Goal: Check status: Check status

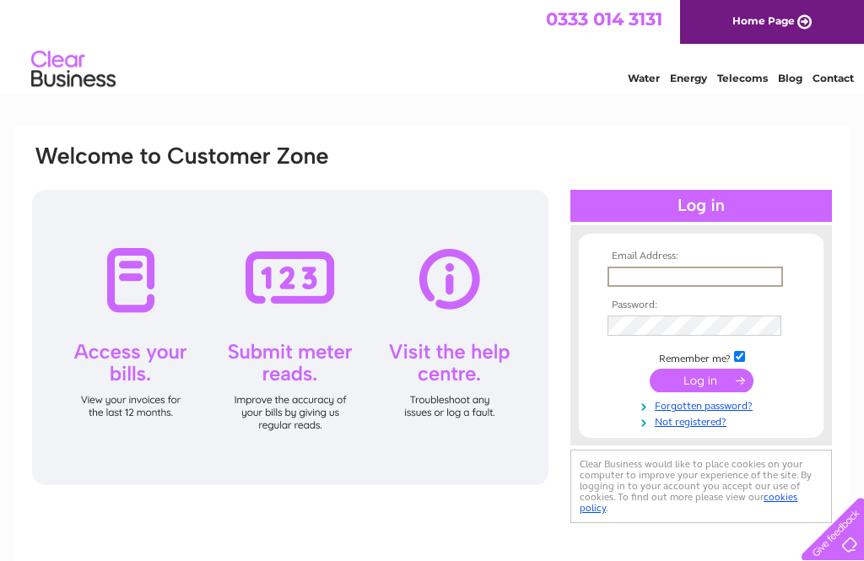
type input "[EMAIL_ADDRESS][DOMAIN_NAME]"
click at [701, 381] on input "submit" at bounding box center [702, 381] width 104 height 24
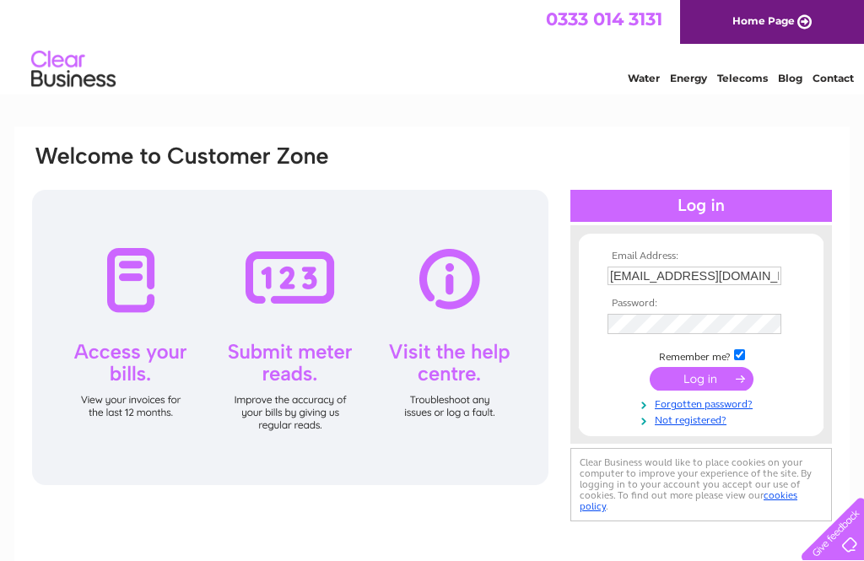
click at [728, 381] on input "submit" at bounding box center [702, 379] width 104 height 24
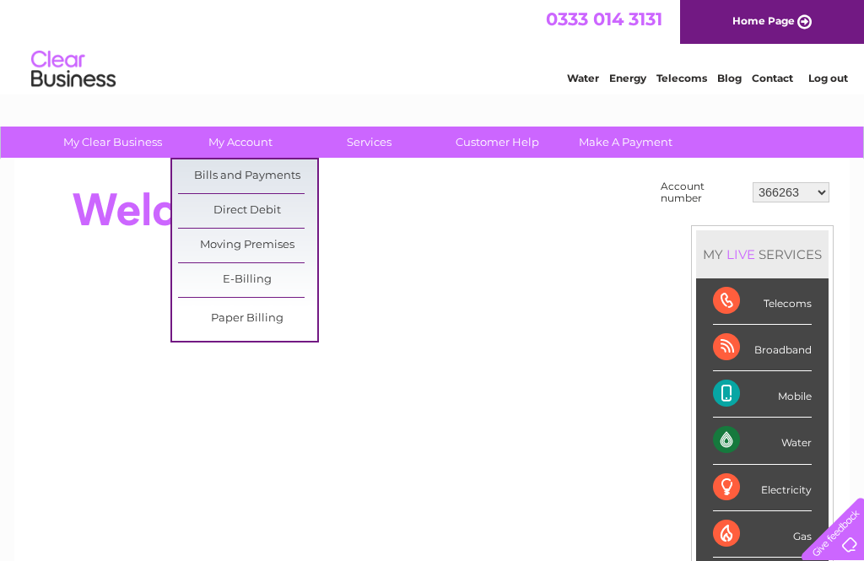
click at [272, 178] on link "Bills and Payments" at bounding box center [247, 176] width 139 height 34
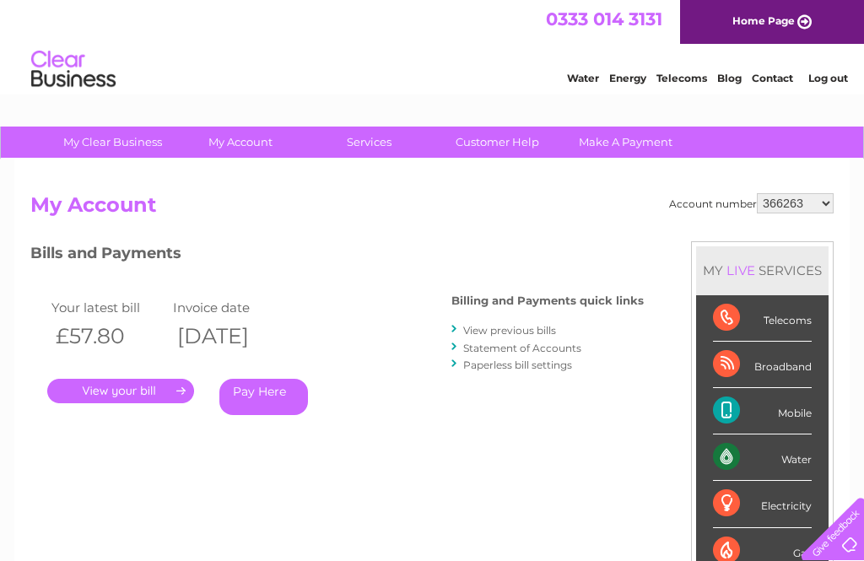
click at [148, 386] on link "." at bounding box center [120, 391] width 147 height 24
